Goal: Use online tool/utility: Use online tool/utility

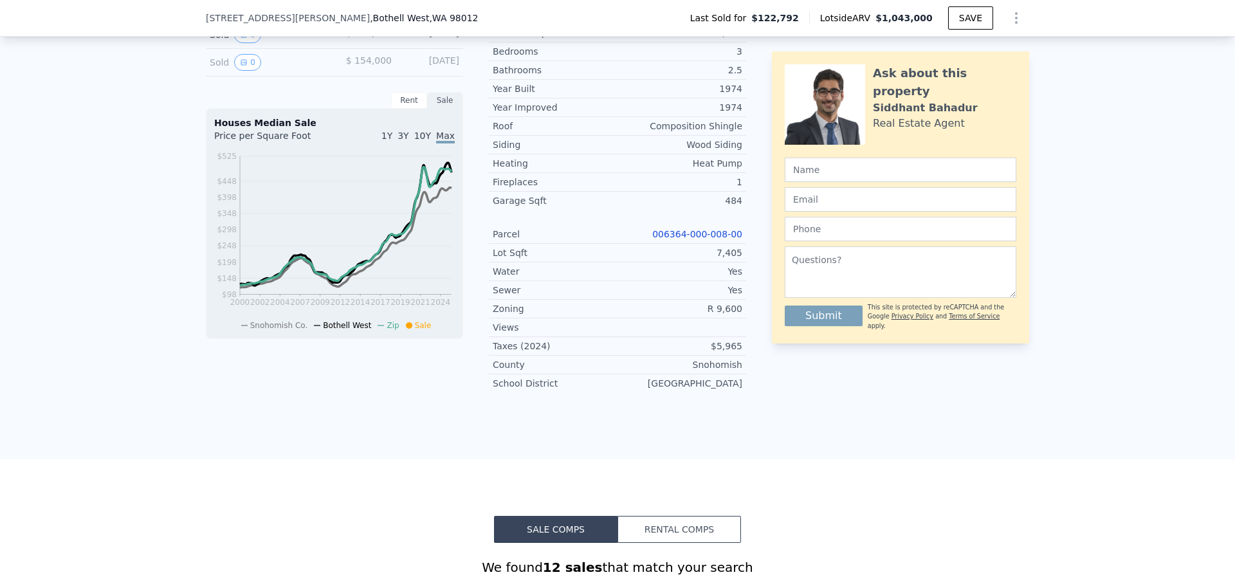
scroll to position [317, 0]
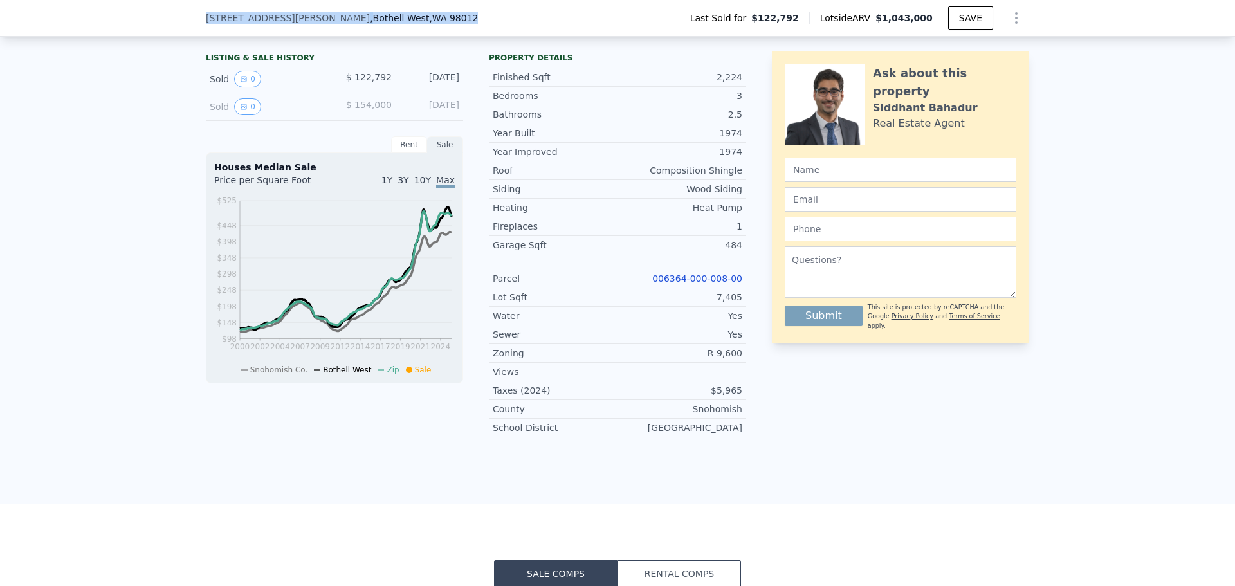
drag, startPoint x: 378, startPoint y: 17, endPoint x: 185, endPoint y: 11, distance: 193.1
click at [182, 11] on div "[STREET_ADDRESS] Last Sold for $122,792 Lotside ARV $1,043,000 SAVE" at bounding box center [617, 18] width 1235 height 37
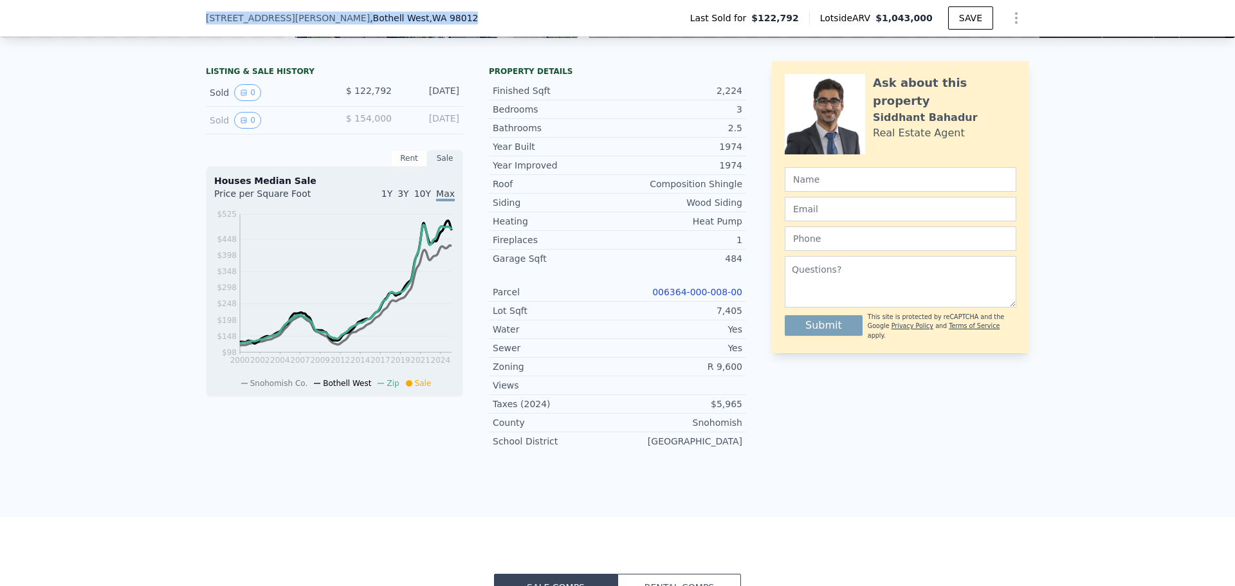
copy div "[STREET_ADDRESS]"
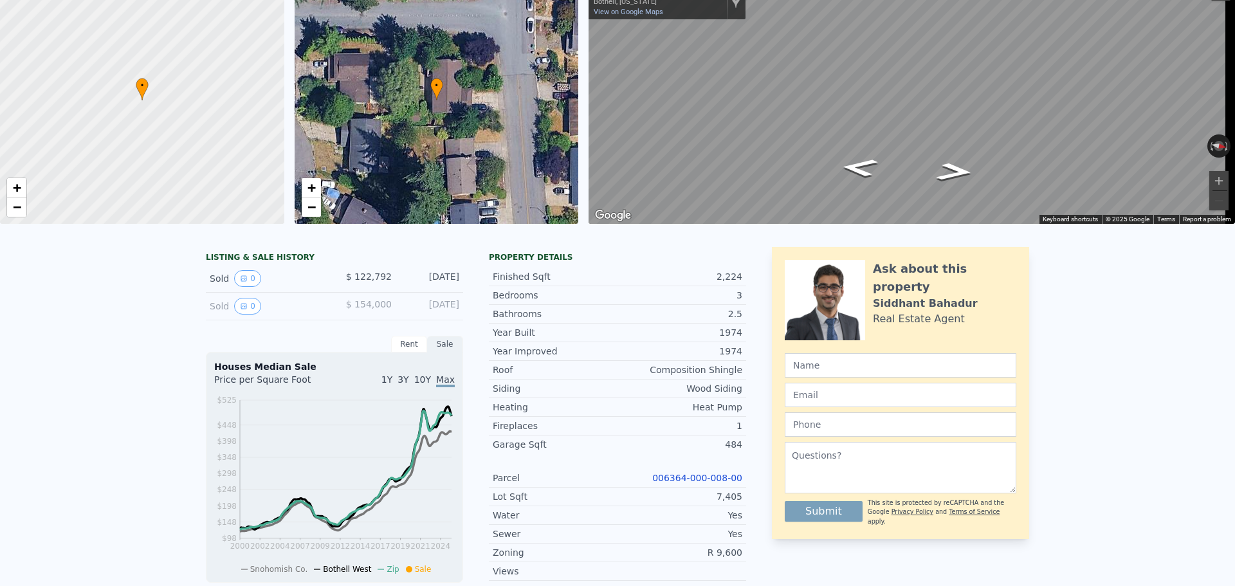
scroll to position [5, 0]
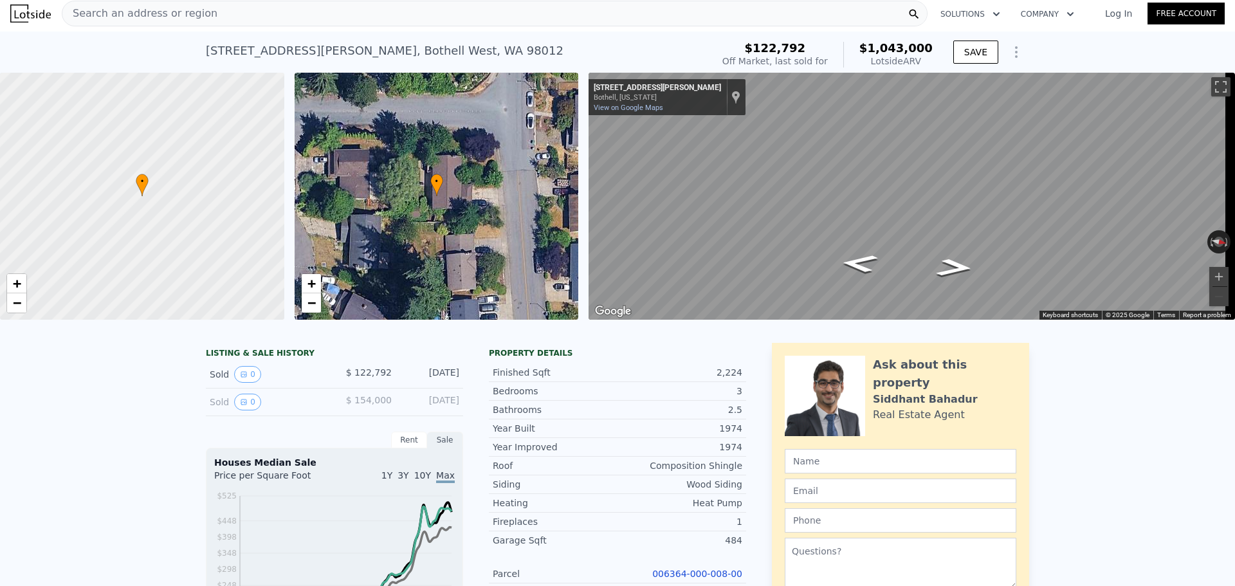
click at [148, 14] on span "Search an address or region" at bounding box center [139, 13] width 155 height 15
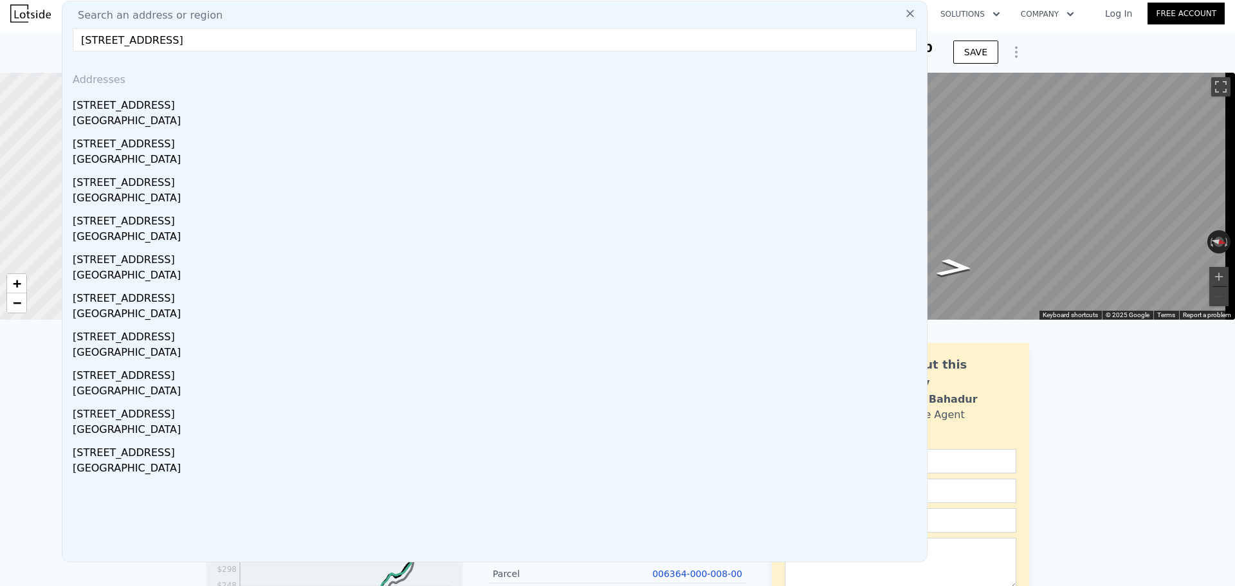
type input "[STREET_ADDRESS]"
click at [137, 113] on div "[STREET_ADDRESS]" at bounding box center [497, 103] width 849 height 21
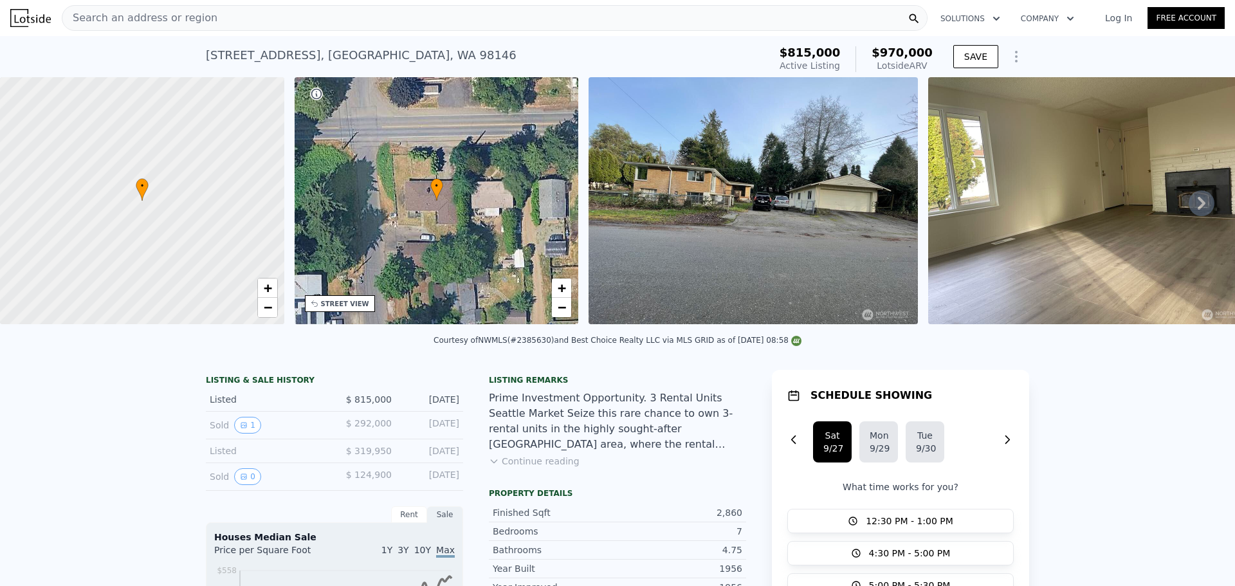
click at [132, 10] on div "Search an address or region" at bounding box center [139, 18] width 155 height 24
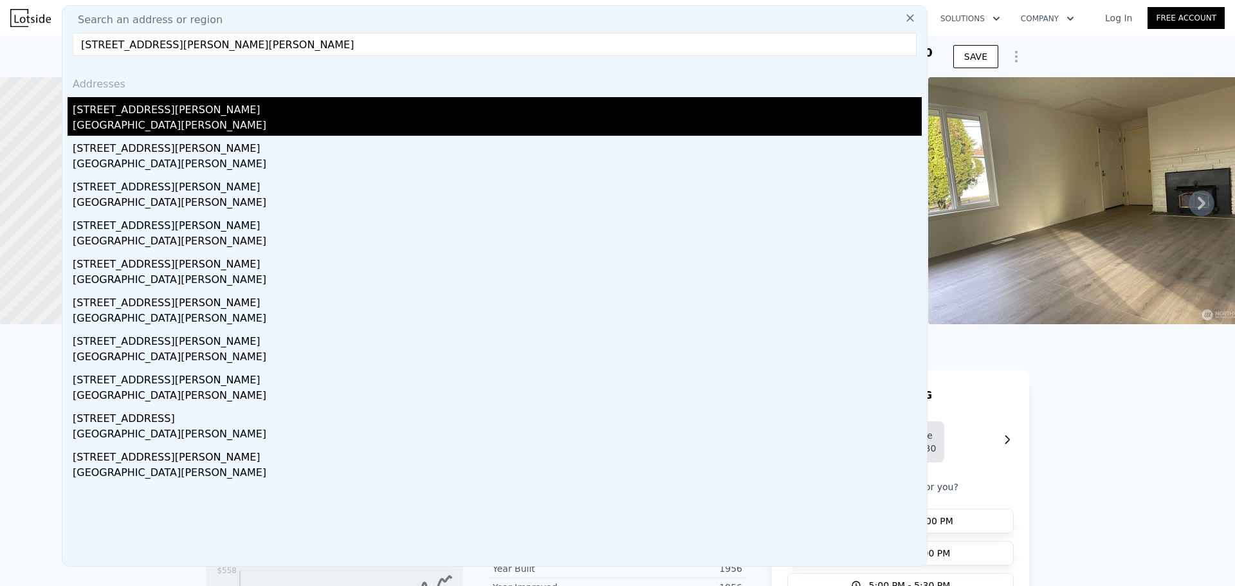
type input "[STREET_ADDRESS][PERSON_NAME][PERSON_NAME]"
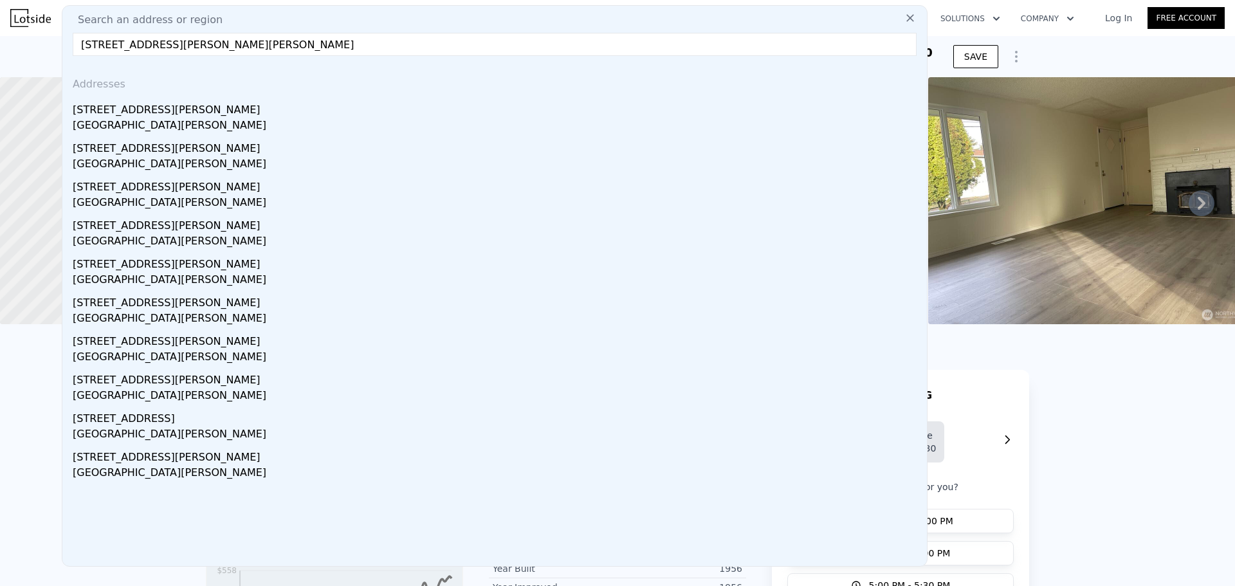
drag, startPoint x: 215, startPoint y: 130, endPoint x: 228, endPoint y: 121, distance: 15.7
click at [215, 130] on div "[GEOGRAPHIC_DATA][PERSON_NAME]" at bounding box center [497, 127] width 849 height 18
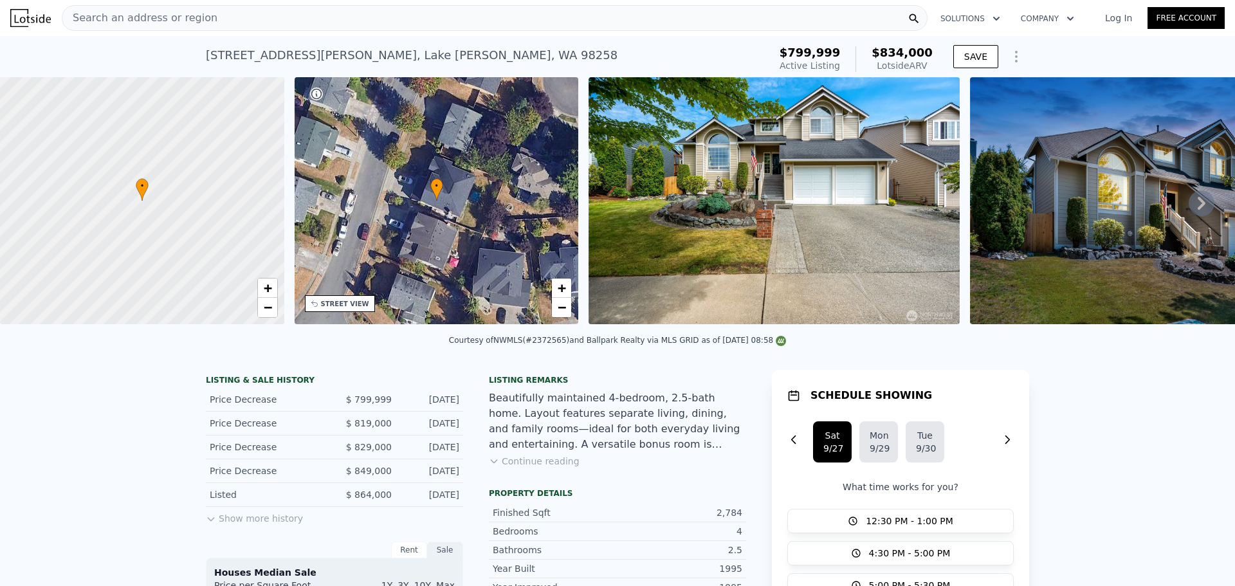
click at [213, 17] on div "Search an address or region" at bounding box center [495, 18] width 866 height 26
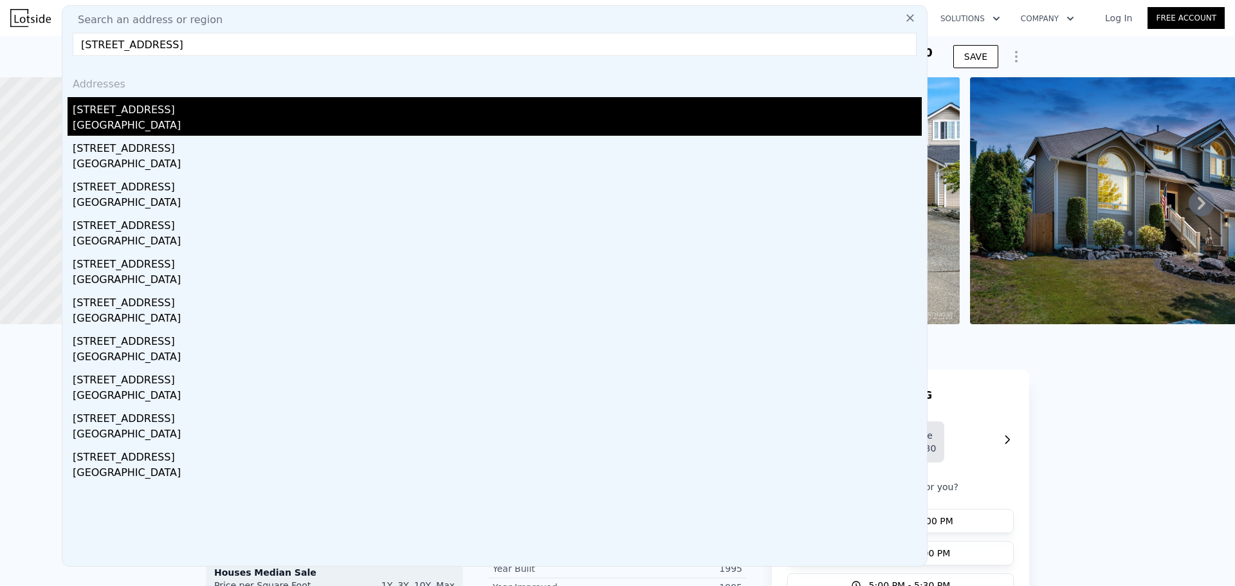
type input "[STREET_ADDRESS]"
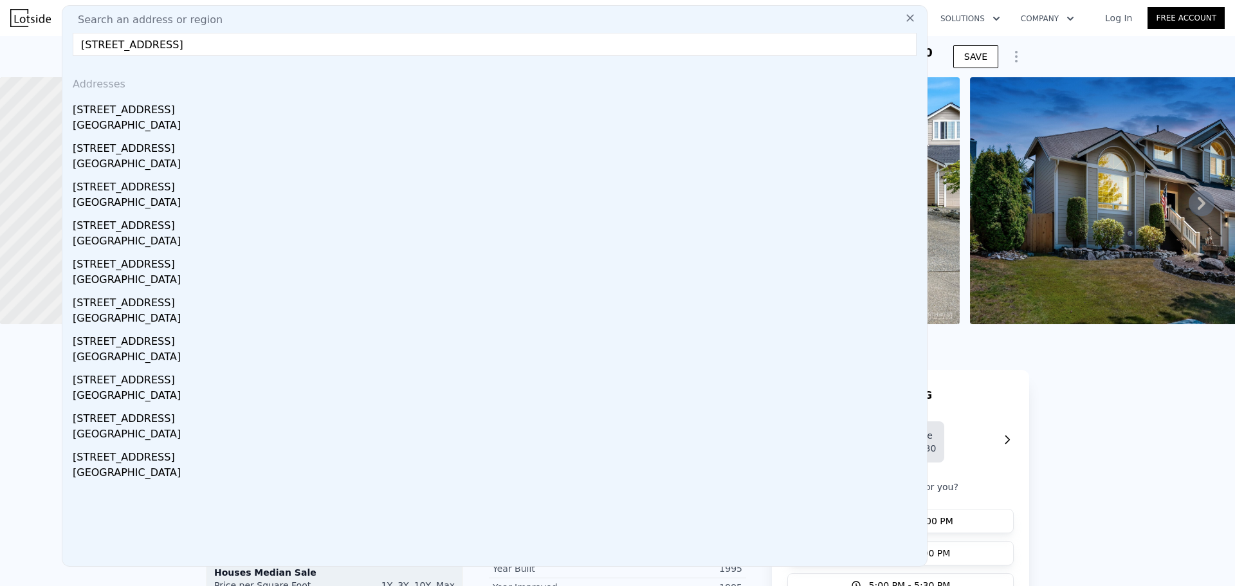
drag, startPoint x: 213, startPoint y: 113, endPoint x: 227, endPoint y: 104, distance: 16.8
click at [213, 113] on div "[STREET_ADDRESS]" at bounding box center [497, 107] width 849 height 21
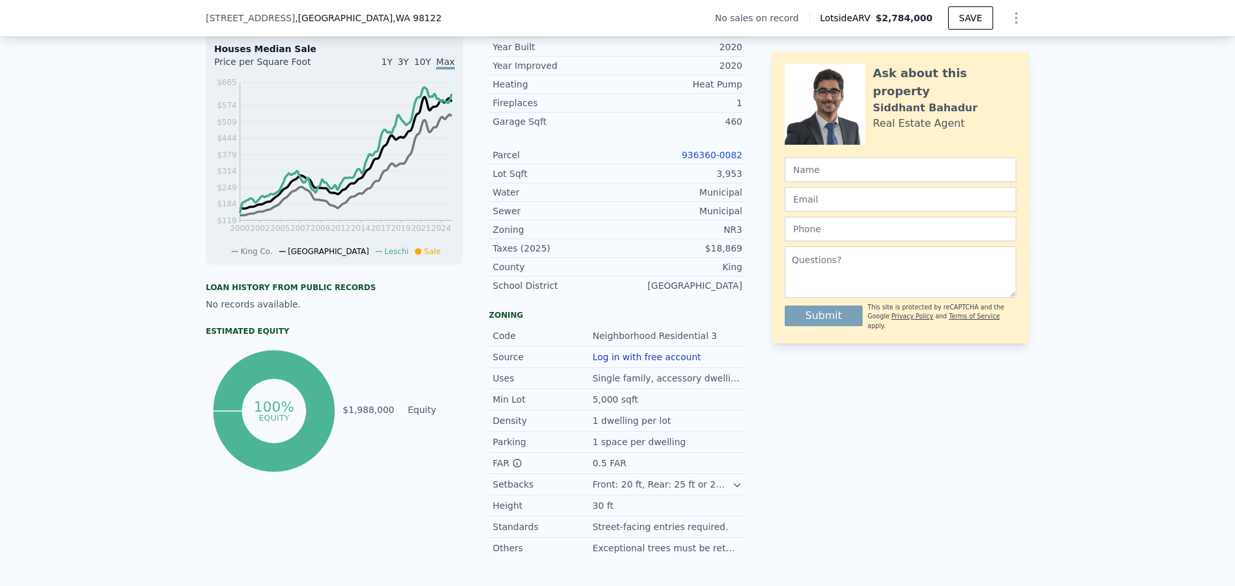
scroll to position [317, 0]
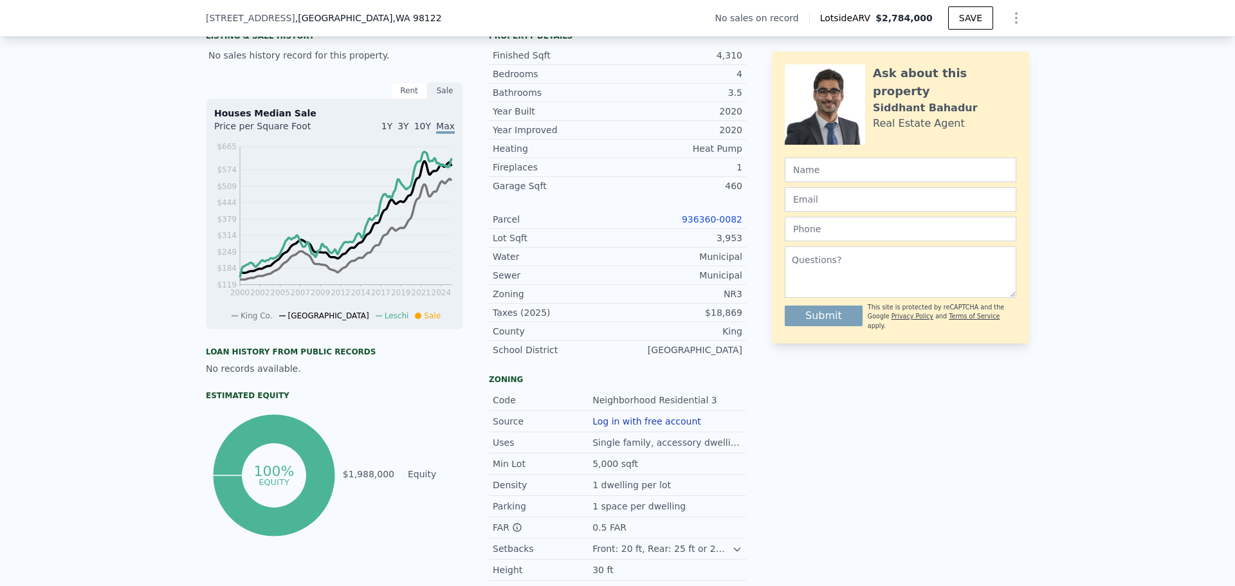
click at [709, 224] on link "936360-0082" at bounding box center [712, 219] width 60 height 10
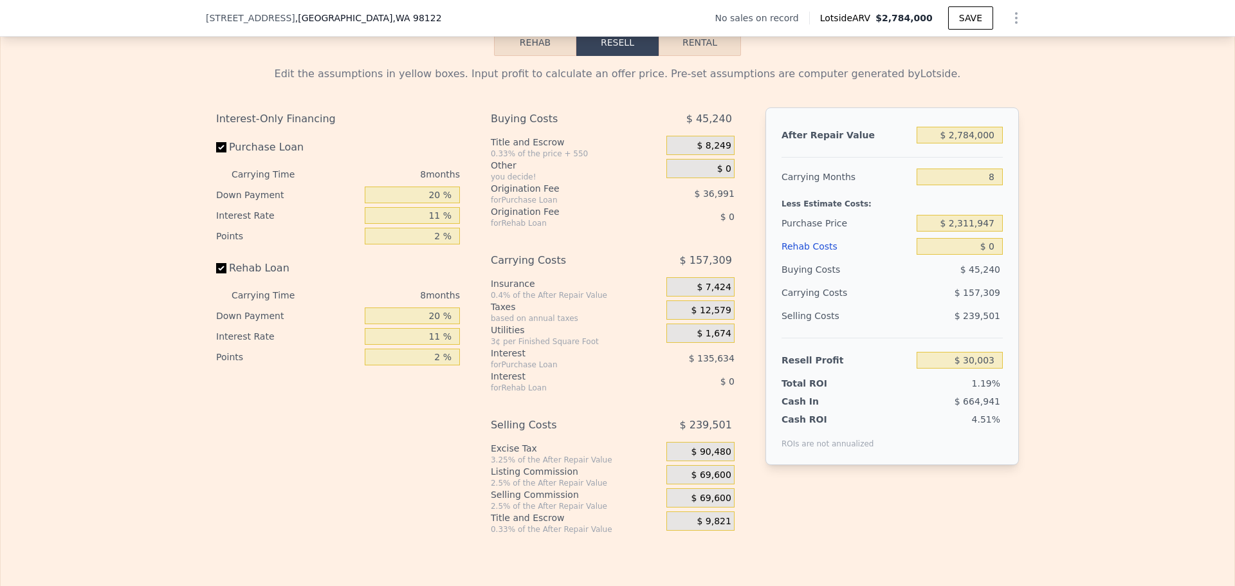
scroll to position [1925, 0]
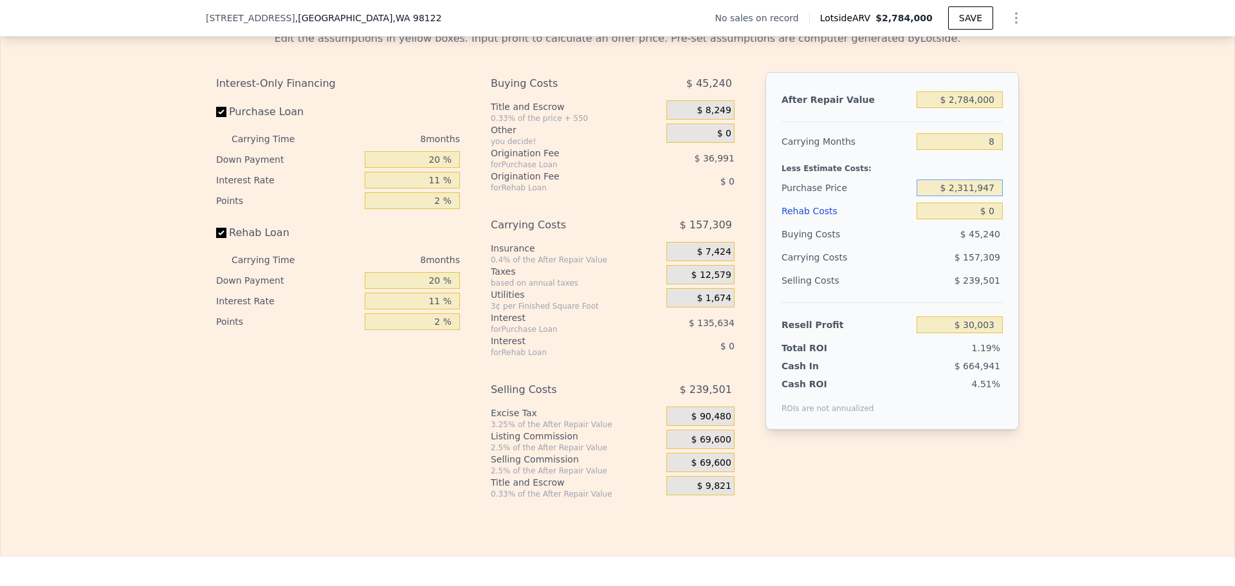
click at [974, 196] on input "$ 2,311,947" at bounding box center [960, 187] width 86 height 17
click at [967, 196] on input "$ 2,311,947" at bounding box center [960, 187] width 86 height 17
type input "$ 1,900,000"
click at [1079, 187] on div "Edit the assumptions in yellow boxes. Input profit to calculate an offer price.…" at bounding box center [618, 260] width 1234 height 479
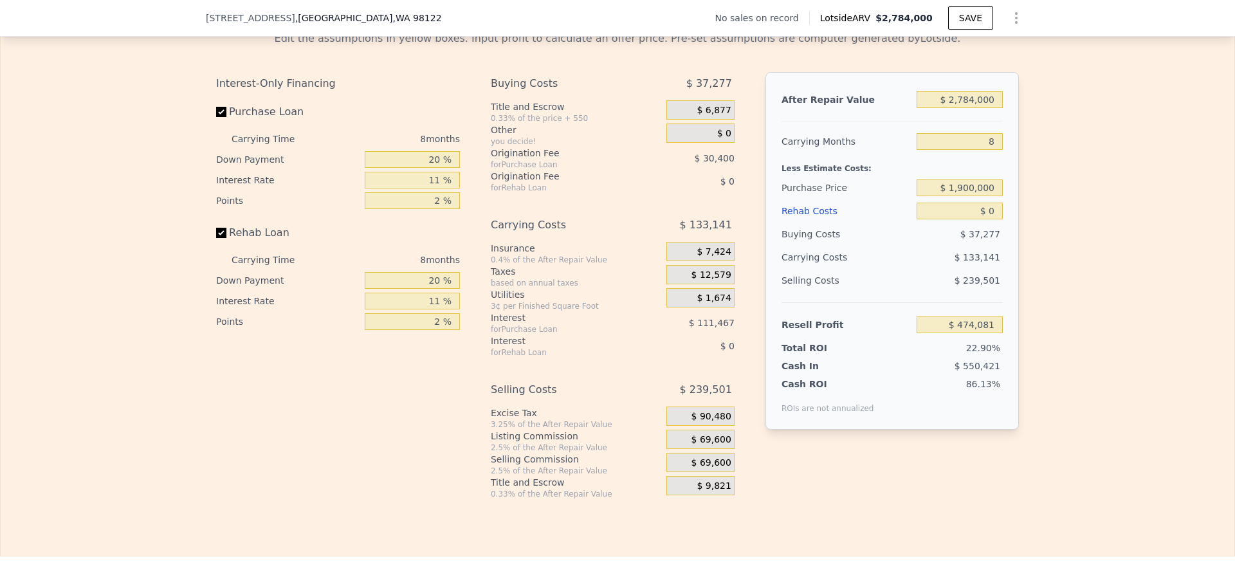
type input "$ 474,081"
drag, startPoint x: 990, startPoint y: 229, endPoint x: 983, endPoint y: 228, distance: 7.1
click at [983, 219] on input "$ 0" at bounding box center [960, 211] width 86 height 17
type input "$ 200"
type input "$ 473,870"
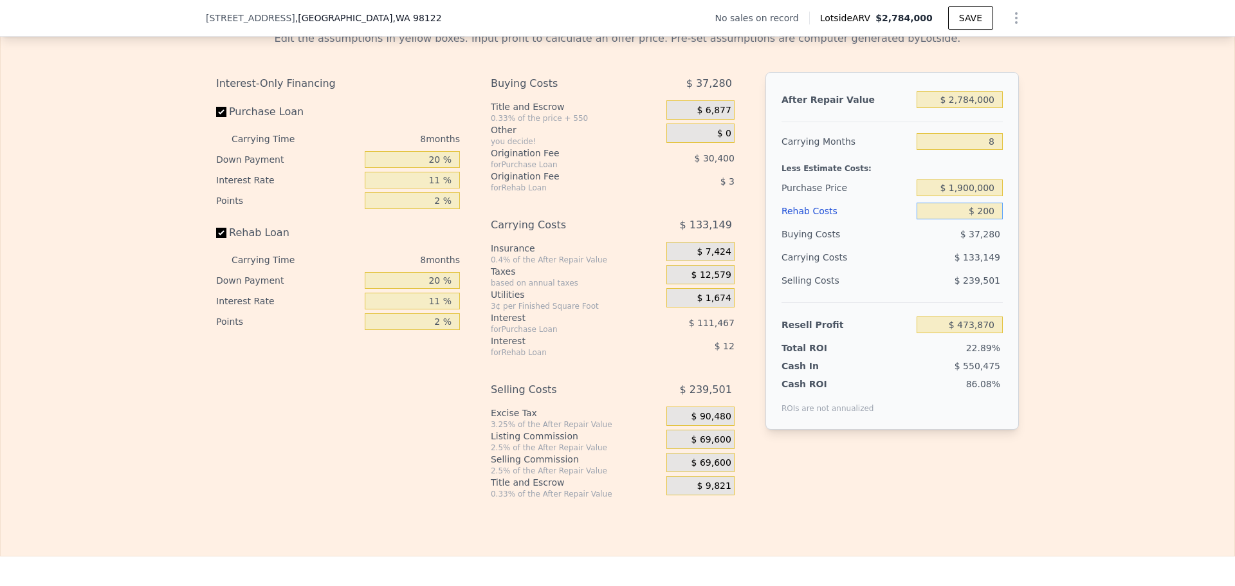
type input "$ 2,000"
type input "$ 471,929"
type input "$ 0"
type input "$ 474,081"
type input "$ 120,000"
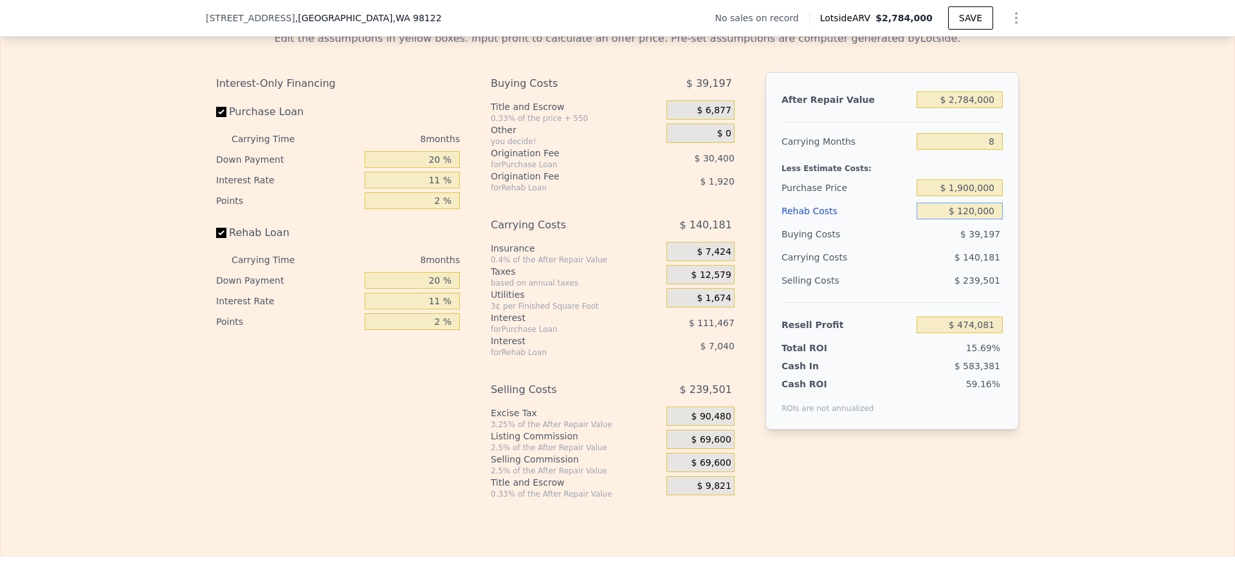
type input "$ 345,121"
type input "$ 120,000"
click at [1084, 242] on div "Edit the assumptions in yellow boxes. Input profit to calculate an offer price.…" at bounding box center [618, 260] width 1234 height 479
click at [430, 168] on input "20 %" at bounding box center [412, 159] width 95 height 17
click at [429, 168] on input "20 %" at bounding box center [412, 159] width 95 height 17
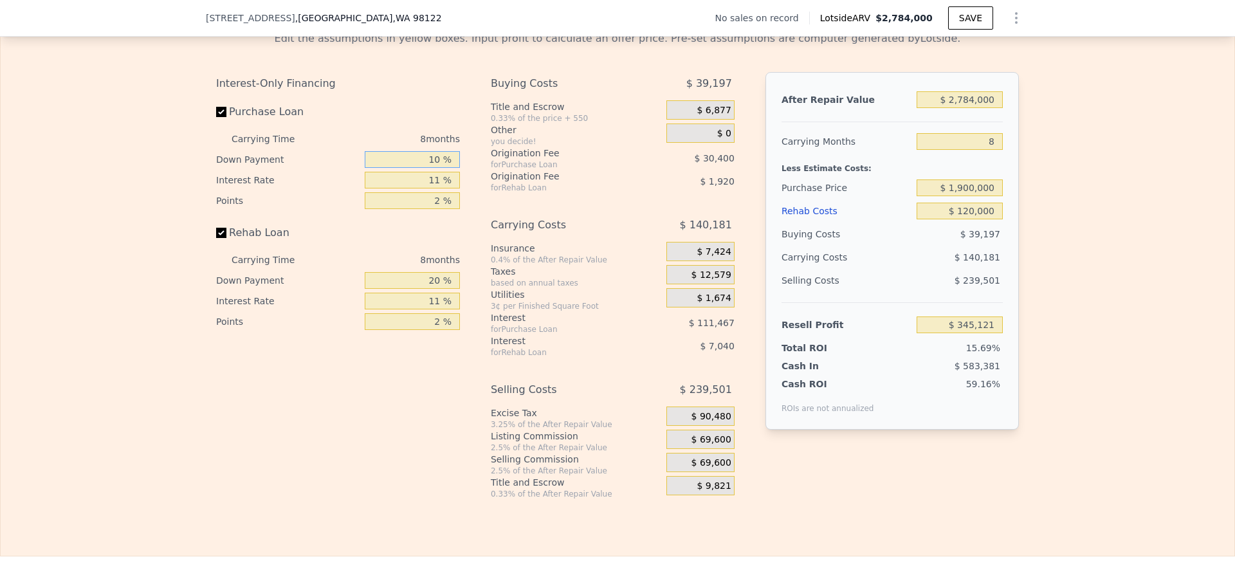
type input "10 %"
type input "1 %"
type input "10 %"
type input "$ 355,885"
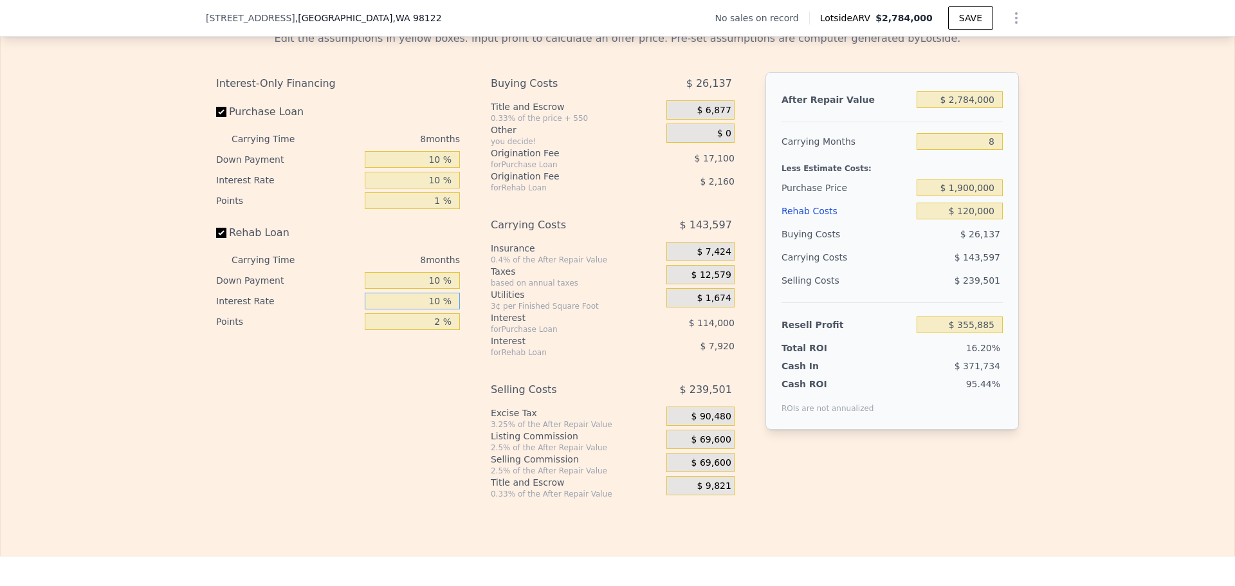
type input "10 %"
type input "1 %"
type input "$ 356,565"
type input "1 %"
click at [719, 446] on span "$ 69,600" at bounding box center [711, 440] width 40 height 12
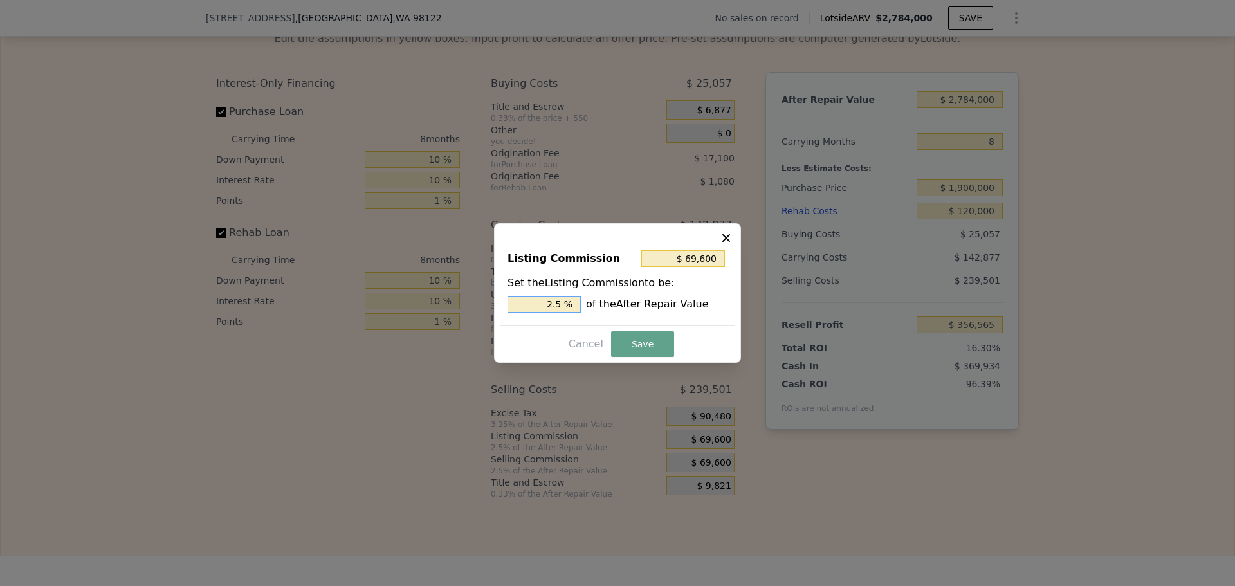
click at [570, 301] on input "2.5 %" at bounding box center [543, 304] width 73 height 17
type input "$ 55,680"
type input "2 %"
click at [639, 352] on button "Save" at bounding box center [642, 344] width 63 height 26
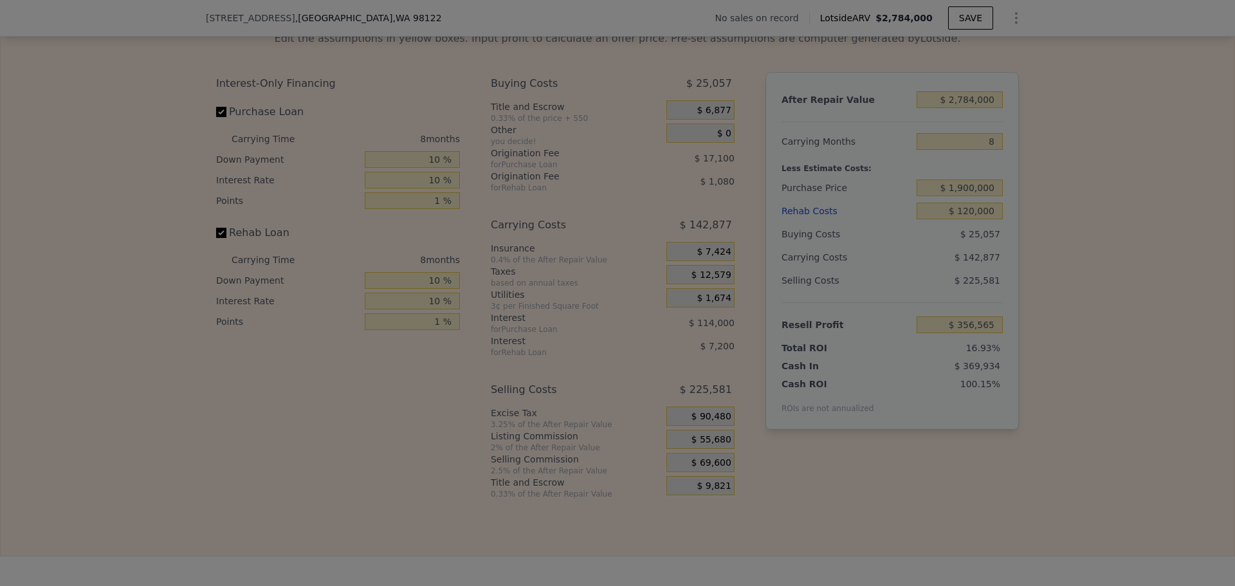
type input "$ 370,485"
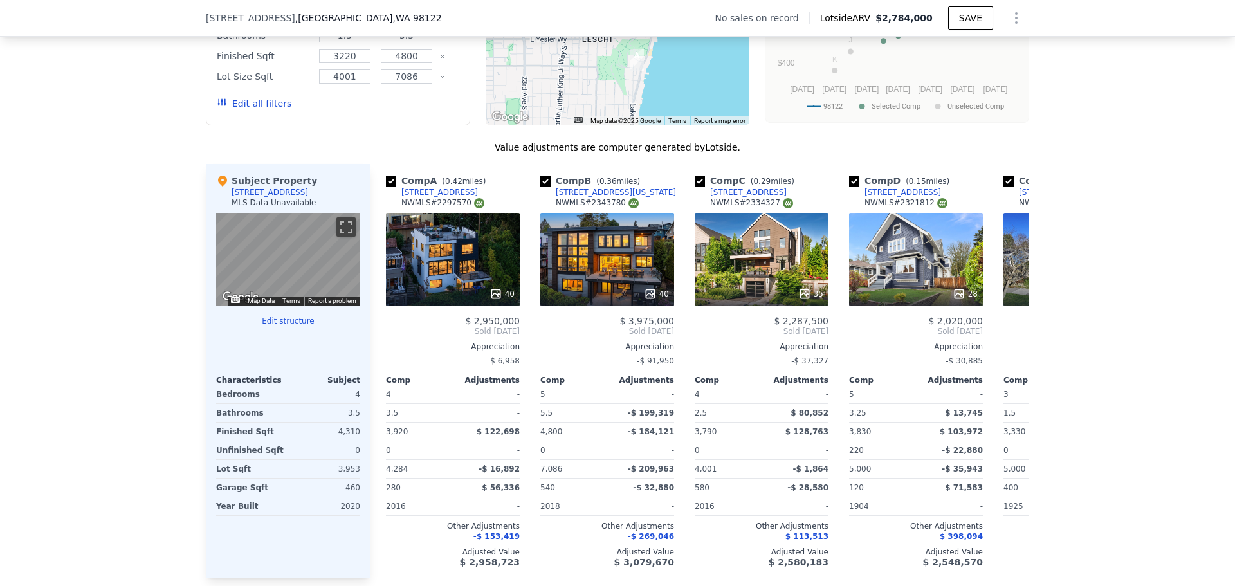
scroll to position [1282, 0]
